Goal: Information Seeking & Learning: Learn about a topic

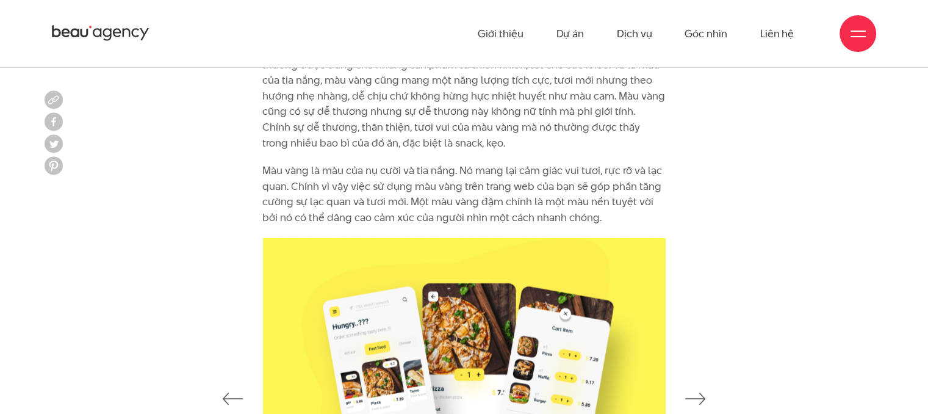
scroll to position [2624, 0]
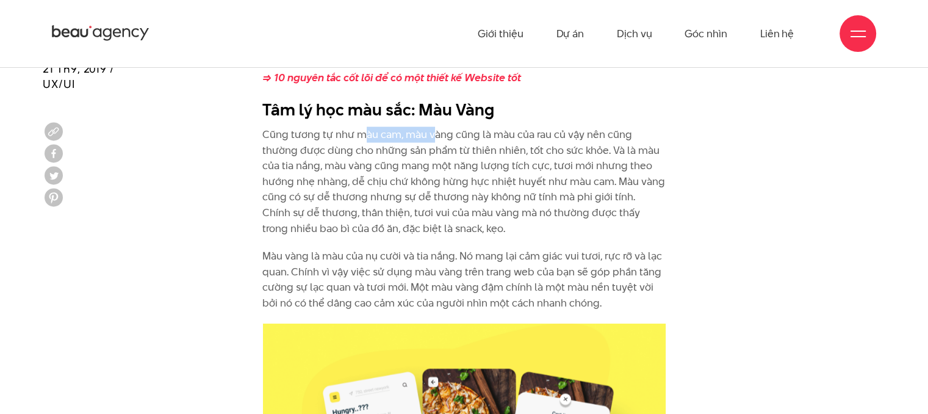
drag, startPoint x: 369, startPoint y: 120, endPoint x: 454, endPoint y: 119, distance: 84.8
click at [438, 127] on p "Cũng tương tự như màu cam, màu vàng cũng là màu của rau củ vậy nên cũng thường …" at bounding box center [463, 181] width 403 height 109
click at [454, 127] on p "Cũng tương tự như màu cam, màu vàng cũng là màu của rau củ vậy nên cũng thường …" at bounding box center [463, 181] width 403 height 109
drag, startPoint x: 369, startPoint y: 120, endPoint x: 402, endPoint y: 118, distance: 33.0
click at [377, 127] on p "Cũng tương tự như màu cam, màu vàng cũng là màu của rau củ vậy nên cũng thường …" at bounding box center [463, 181] width 403 height 109
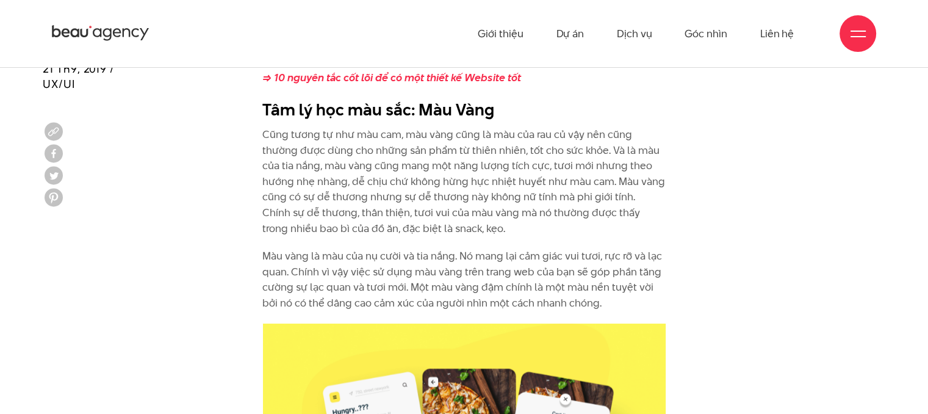
click at [402, 127] on p "Cũng tương tự như màu cam, màu vàng cũng là màu của rau củ vậy nên cũng thường …" at bounding box center [463, 181] width 403 height 109
drag, startPoint x: 469, startPoint y: 118, endPoint x: 586, endPoint y: 113, distance: 117.3
click at [562, 127] on p "Cũng tương tự như màu cam, màu vàng cũng là màu của rau củ vậy nên cũng thường …" at bounding box center [463, 181] width 403 height 109
click at [596, 127] on p "Cũng tương tự như màu cam, màu vàng cũng là màu của rau củ vậy nên cũng thường …" at bounding box center [463, 181] width 403 height 109
drag, startPoint x: 330, startPoint y: 134, endPoint x: 478, endPoint y: 135, distance: 148.3
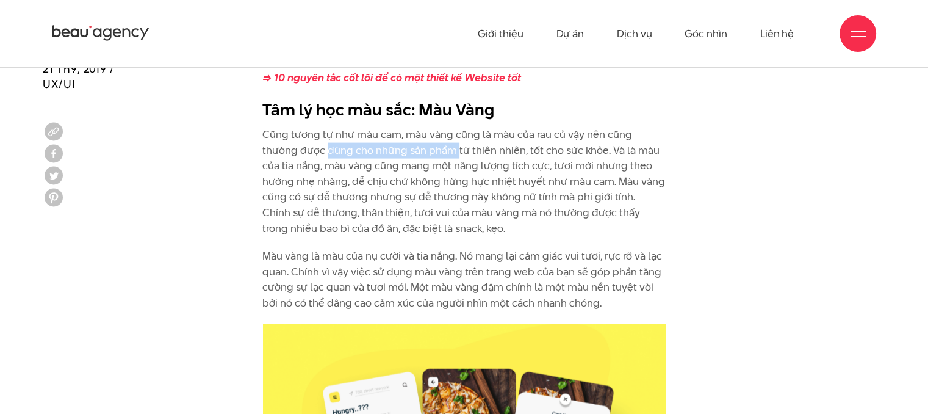
click at [463, 135] on p "Cũng tương tự như màu cam, màu vàng cũng là màu của rau củ vậy nên cũng thường …" at bounding box center [463, 181] width 403 height 109
click at [515, 137] on p "Cũng tương tự như màu cam, màu vàng cũng là màu của rau củ vậy nên cũng thường …" at bounding box center [463, 181] width 403 height 109
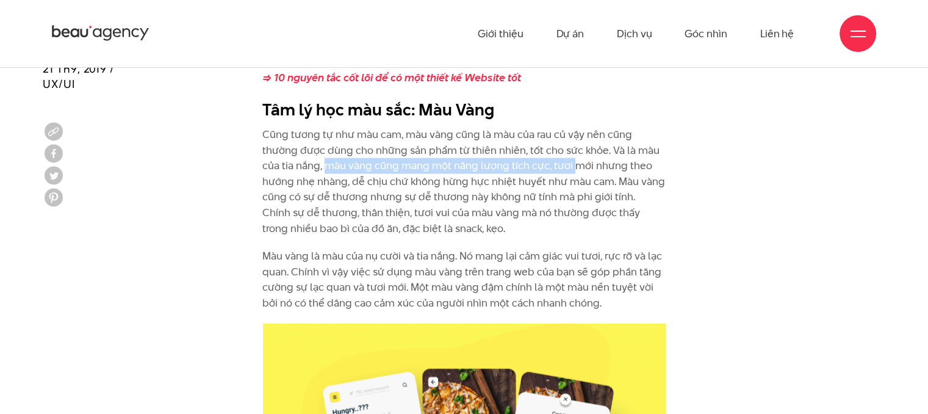
drag, startPoint x: 329, startPoint y: 150, endPoint x: 576, endPoint y: 151, distance: 247.2
click at [576, 151] on p "Cũng tương tự như màu cam, màu vàng cũng là màu của rau củ vậy nên cũng thường …" at bounding box center [463, 181] width 403 height 109
drag, startPoint x: 576, startPoint y: 151, endPoint x: 583, endPoint y: 156, distance: 8.0
click at [577, 151] on p "Cũng tương tự như màu cam, màu vàng cũng là màu của rau củ vậy nên cũng thường …" at bounding box center [463, 181] width 403 height 109
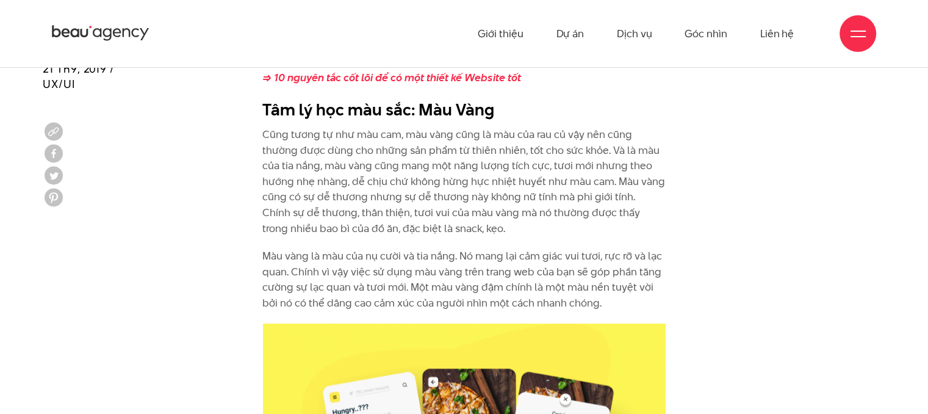
drag, startPoint x: 637, startPoint y: 168, endPoint x: 595, endPoint y: 173, distance: 41.8
click at [634, 169] on p "Cũng tương tự như màu cam, màu vàng cũng là màu của rau củ vậy nên cũng thường …" at bounding box center [463, 181] width 403 height 109
drag, startPoint x: 316, startPoint y: 189, endPoint x: 430, endPoint y: 190, distance: 114.7
click at [427, 190] on p "Cũng tương tự như màu cam, màu vàng cũng là màu của rau củ vậy nên cũng thường …" at bounding box center [463, 181] width 403 height 109
click at [481, 191] on p "Cũng tương tự như màu cam, màu vàng cũng là màu của rau củ vậy nên cũng thường …" at bounding box center [463, 181] width 403 height 109
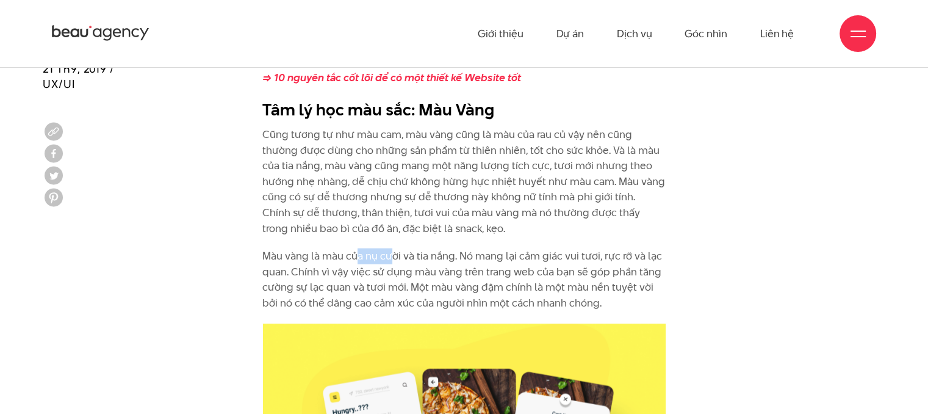
drag, startPoint x: 356, startPoint y: 222, endPoint x: 470, endPoint y: 228, distance: 114.3
click at [404, 223] on div "Chính vì lý do này, màu cam là một màu sắc phù hợp cho việc đặt hàng online. Th…" at bounding box center [463, 161] width 403 height 300
click at [470, 228] on div "Chính vì lý do này, màu cam là một màu sắc phù hợp cho việc đặt hàng online. Th…" at bounding box center [463, 161] width 403 height 300
drag, startPoint x: 418, startPoint y: 243, endPoint x: 569, endPoint y: 246, distance: 150.8
click at [535, 248] on p "Màu vàng là màu của nụ cười và tia nắng. Nó mang lại cảm giác vui tươi, rực rỡ …" at bounding box center [463, 279] width 403 height 62
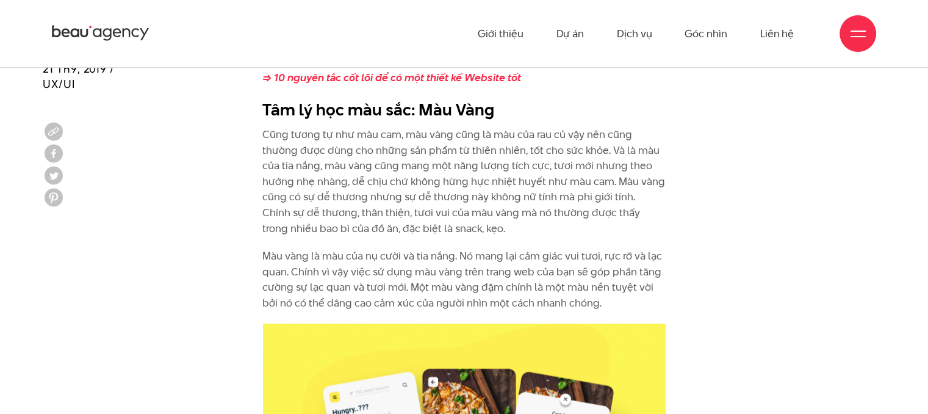
click at [569, 248] on p "Màu vàng là màu của nụ cười và tia nắng. Nó mang lại cảm giác vui tươi, rực rỡ …" at bounding box center [463, 279] width 403 height 62
drag, startPoint x: 526, startPoint y: 273, endPoint x: 604, endPoint y: 272, distance: 77.5
click at [590, 273] on p "Màu vàng là màu của nụ cười và tia nắng. Nó mang lại cảm giác vui tươi, rực rỡ …" at bounding box center [463, 279] width 403 height 62
click at [604, 272] on p "Màu vàng là màu của nụ cười và tia nắng. Nó mang lại cảm giác vui tươi, rực rỡ …" at bounding box center [463, 279] width 403 height 62
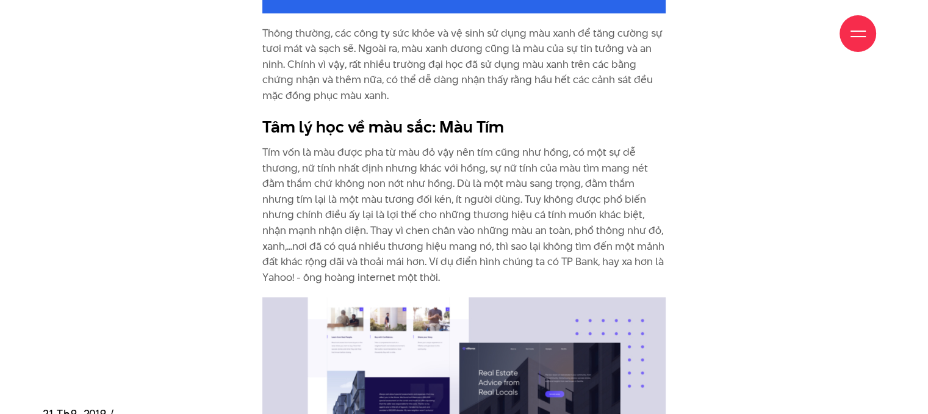
scroll to position [4699, 0]
